Goal: Transaction & Acquisition: Purchase product/service

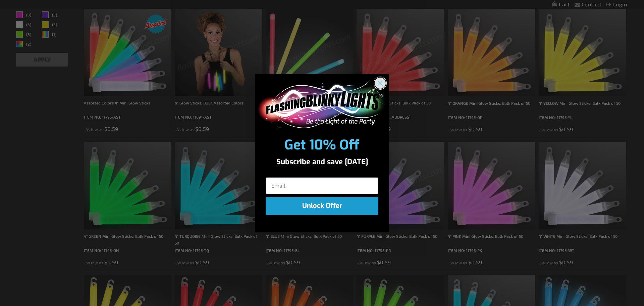
click at [385, 80] on circle "Close dialog" at bounding box center [380, 83] width 11 height 11
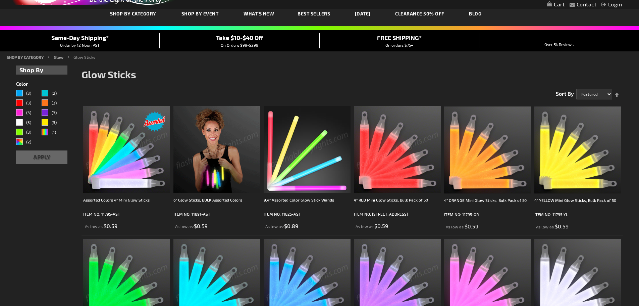
scroll to position [101, 0]
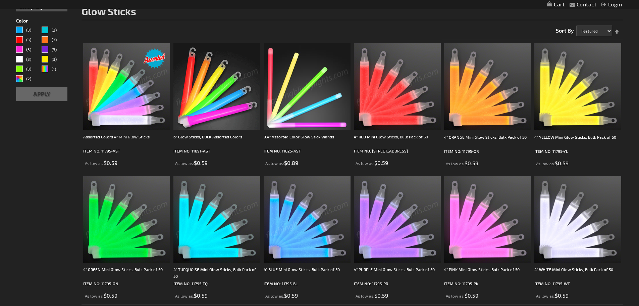
click at [398, 211] on img at bounding box center [397, 219] width 87 height 87
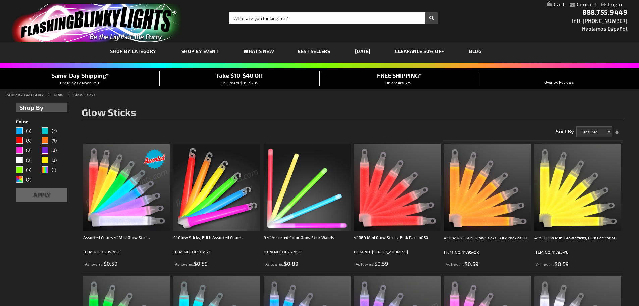
click at [48, 148] on div "Purple" at bounding box center [45, 150] width 7 height 7
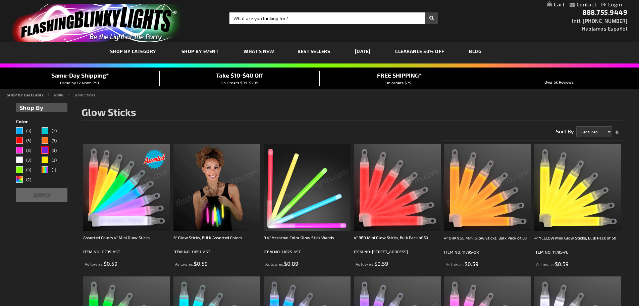
click at [48, 197] on button "Apply" at bounding box center [42, 195] width 52 height 14
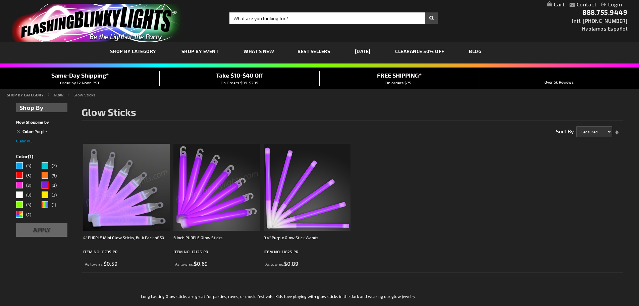
click at [211, 193] on img at bounding box center [216, 187] width 87 height 87
click at [191, 222] on img at bounding box center [216, 187] width 87 height 87
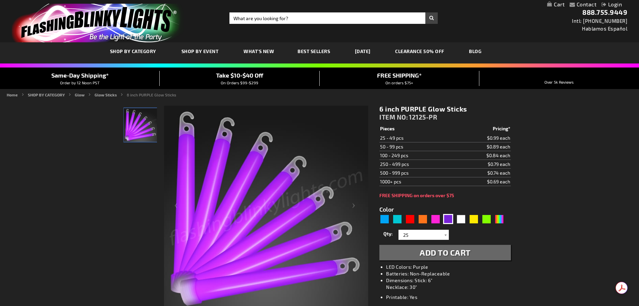
click at [447, 235] on div at bounding box center [445, 235] width 7 height 10
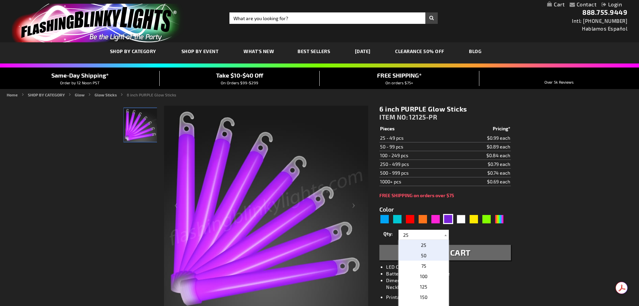
click at [429, 255] on p "50" at bounding box center [424, 255] width 50 height 10
type input "50"
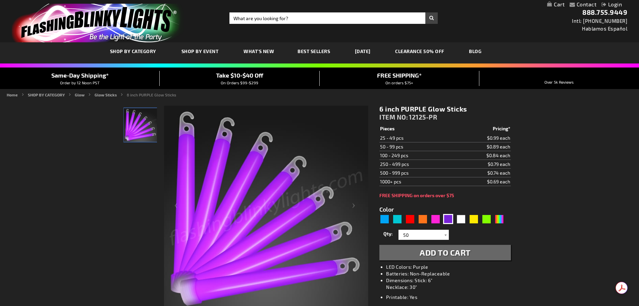
click at [435, 255] on span "Add to Cart" at bounding box center [445, 252] width 51 height 10
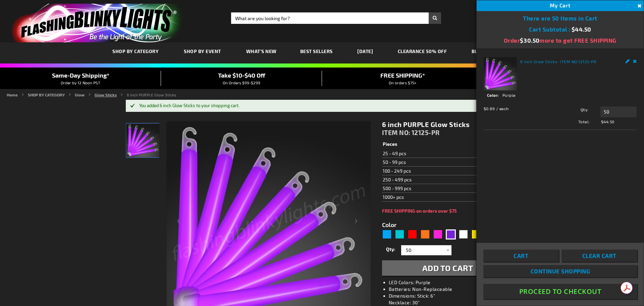
click at [99, 95] on link "Glow Sticks" at bounding box center [106, 94] width 22 height 5
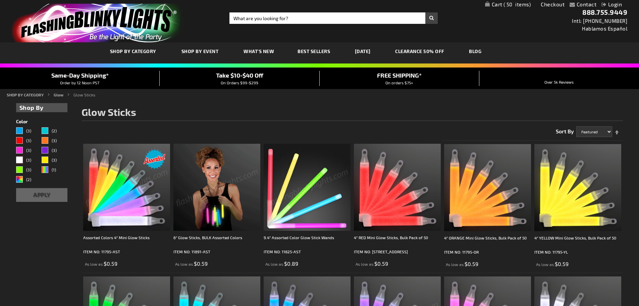
click at [21, 159] on div "White" at bounding box center [19, 159] width 7 height 7
click at [20, 160] on div "White" at bounding box center [19, 159] width 7 height 7
click at [41, 195] on button "Apply" at bounding box center [42, 195] width 52 height 14
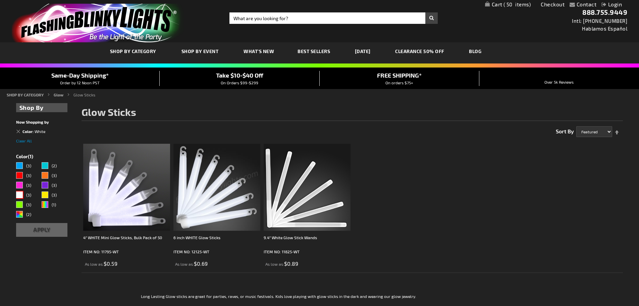
click at [197, 198] on img at bounding box center [216, 187] width 87 height 87
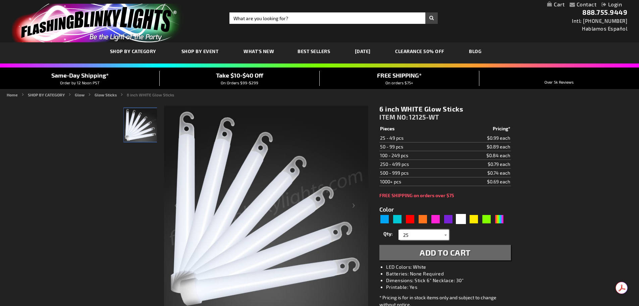
click at [434, 237] on input "25" at bounding box center [424, 235] width 49 height 10
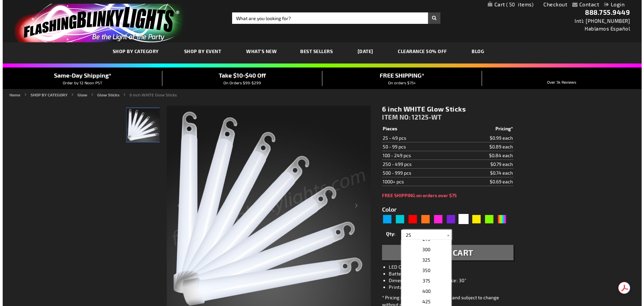
scroll to position [142, 0]
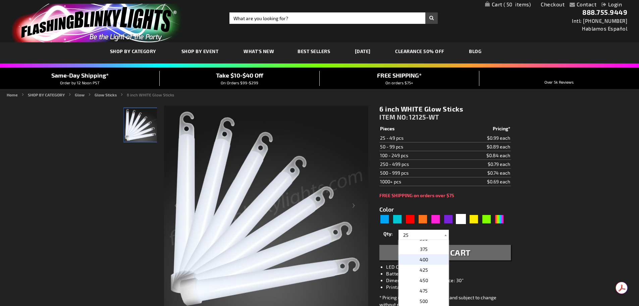
click at [436, 261] on p "400" at bounding box center [424, 259] width 50 height 10
type input "400"
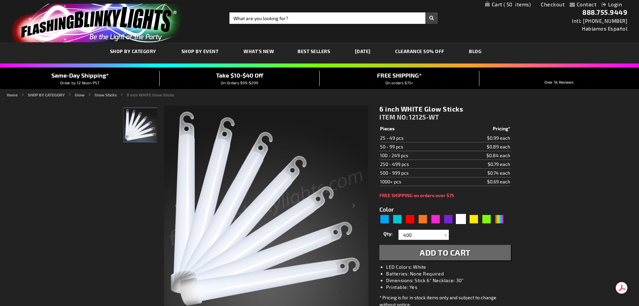
click at [460, 254] on span "Add to Cart" at bounding box center [445, 252] width 51 height 10
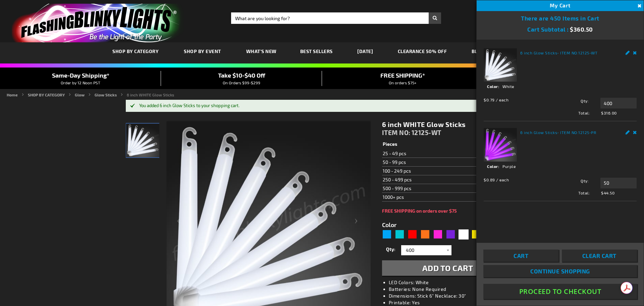
click at [513, 252] on link "Cart" at bounding box center [521, 255] width 75 height 12
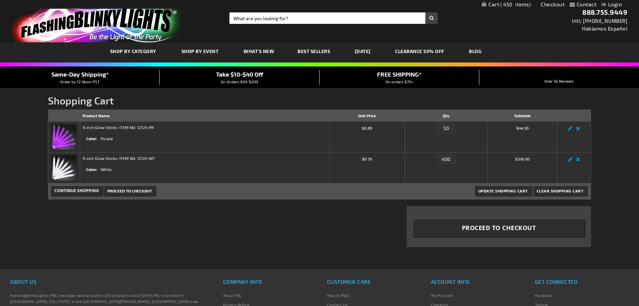
click at [306, 221] on div "Shopping Cart Items Product Name Unit Price Qty Subtotal 6 inch Glow Sticks - I…" at bounding box center [319, 182] width 543 height 146
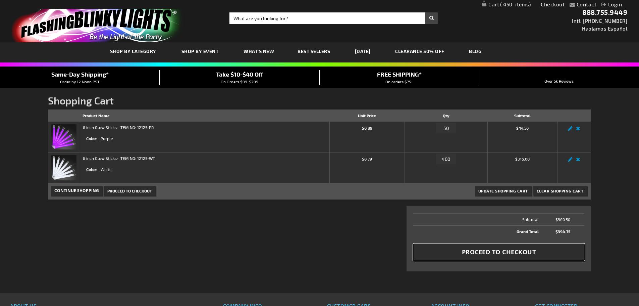
click at [488, 256] on span "Proceed to Checkout" at bounding box center [499, 252] width 74 height 8
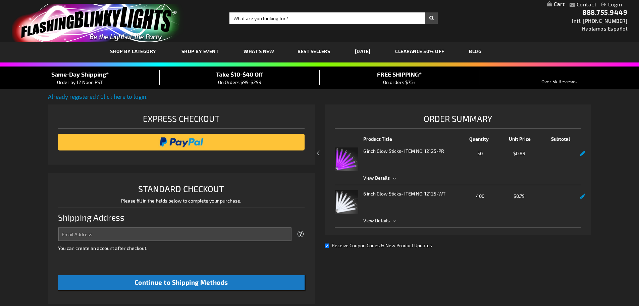
select select "US"
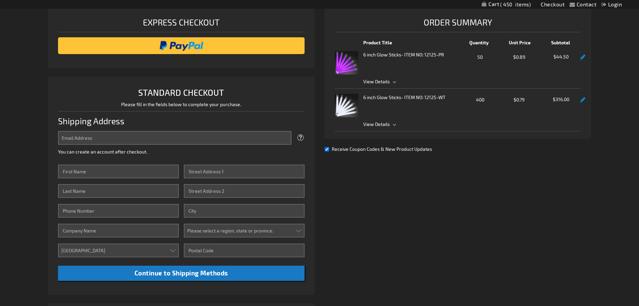
scroll to position [134, 0]
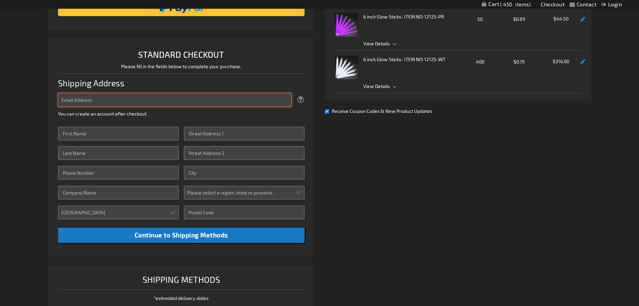
click at [208, 98] on input "Email Address" at bounding box center [175, 100] width 234 height 14
type input "[EMAIL_ADDRESS][DOMAIN_NAME]"
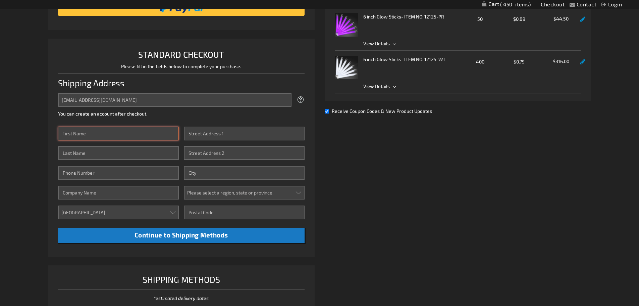
click at [135, 130] on input "First Name" at bounding box center [118, 134] width 121 height 14
type input "JENNIFER"
type input "CAMPBELL"
type input "6092381487"
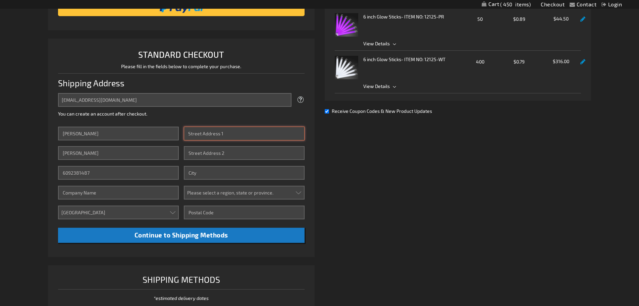
type input "55 Prominent Bluff Court"
type input "Henderson"
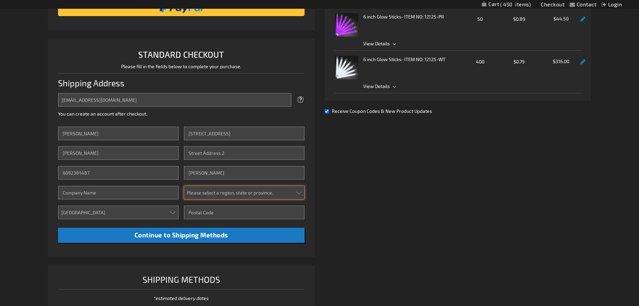
select select "39"
type input "89002-3306"
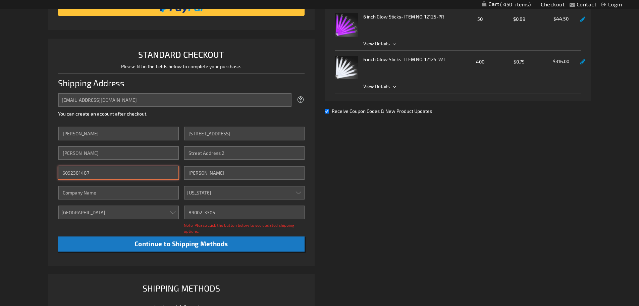
click at [91, 172] on input "6092381487" at bounding box center [118, 173] width 121 height 14
type input "6469460336"
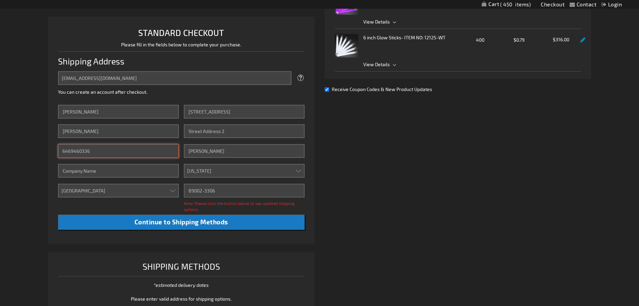
scroll to position [168, 0]
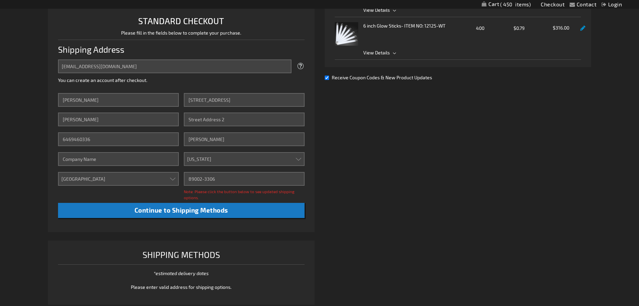
click at [384, 211] on div "Already registered? Click here to login. Shipping Review & Payments Estimated T…" at bounding box center [319, 117] width 543 height 387
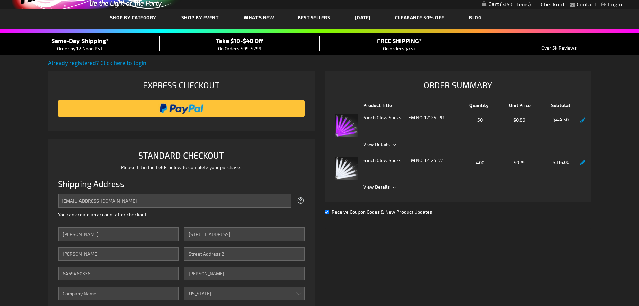
scroll to position [134, 0]
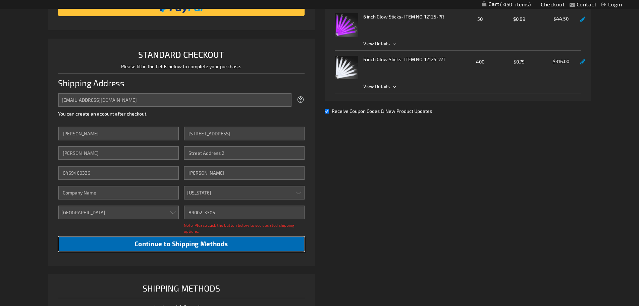
click at [188, 243] on span "Continue to Shipping Methods" at bounding box center [182, 244] width 94 height 8
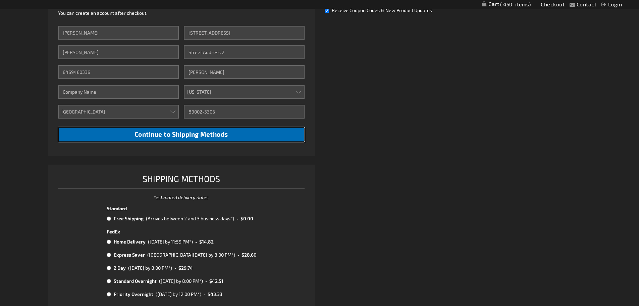
scroll to position [302, 0]
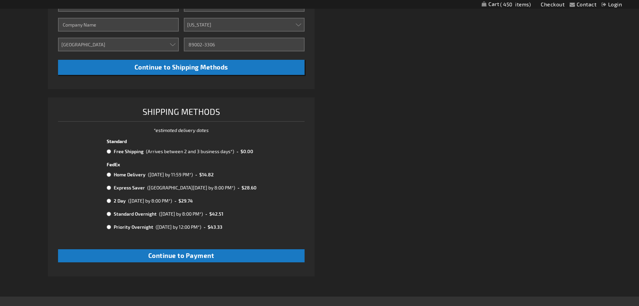
click at [108, 150] on input "radio" at bounding box center [109, 151] width 4 height 5
radio input "true"
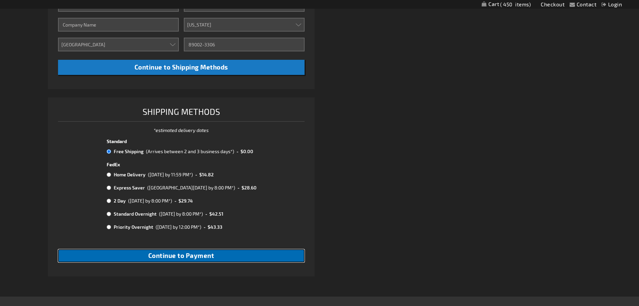
click at [244, 259] on button "Continue to Payment" at bounding box center [181, 255] width 247 height 13
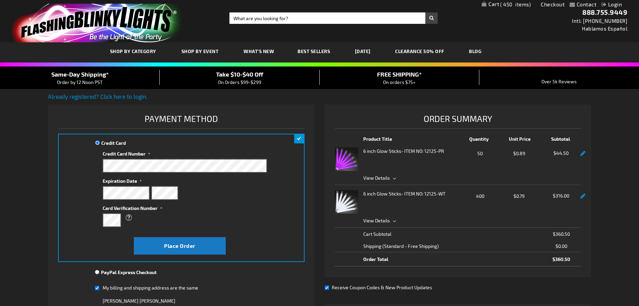
click at [194, 219] on div "What is this?" at bounding box center [181, 217] width 157 height 12
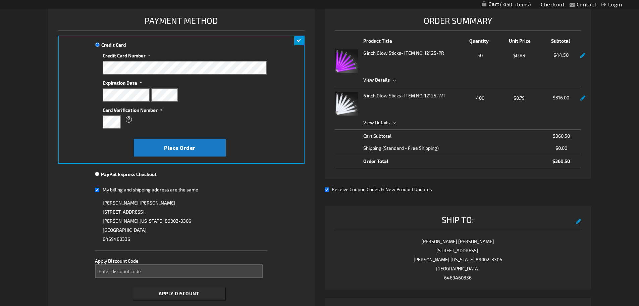
scroll to position [101, 0]
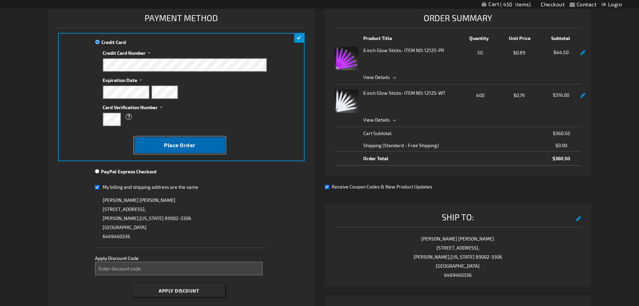
click at [178, 146] on span "Place Order" at bounding box center [180, 145] width 32 height 6
